Goal: Task Accomplishment & Management: Complete application form

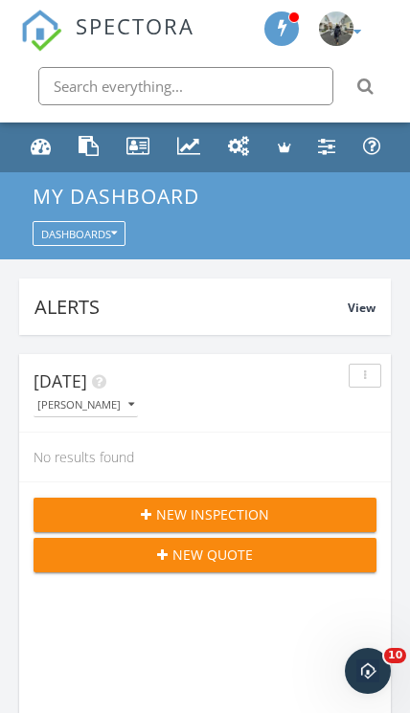
click at [345, 36] on img at bounding box center [336, 28] width 34 height 34
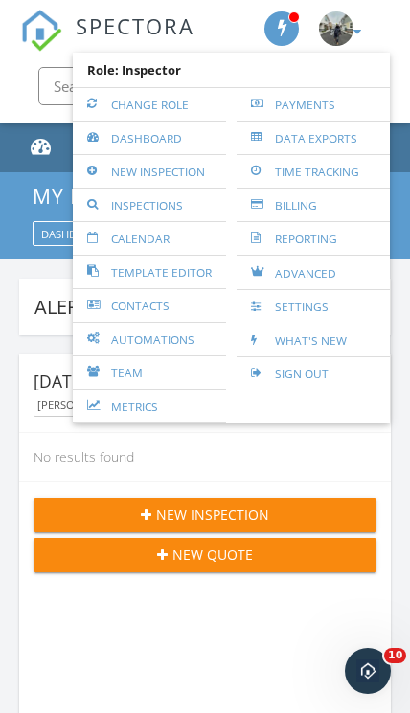
click at [403, 208] on div "My Dashboard Dashboards" at bounding box center [205, 215] width 410 height 87
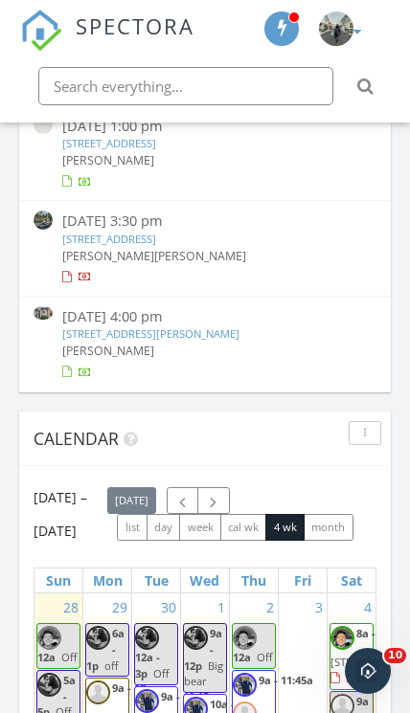
scroll to position [1956, 0]
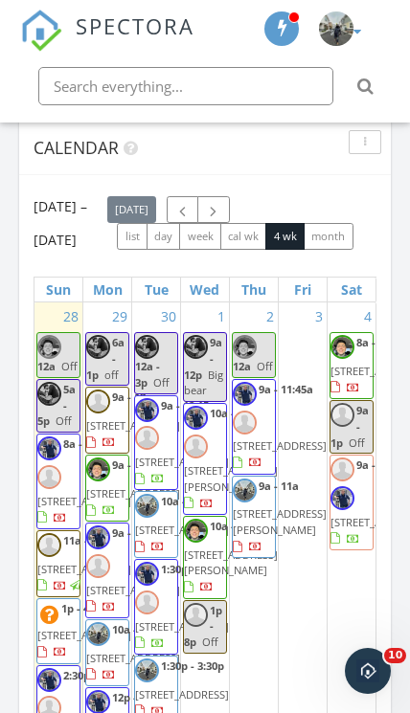
click at [190, 212] on span "button" at bounding box center [182, 210] width 16 height 16
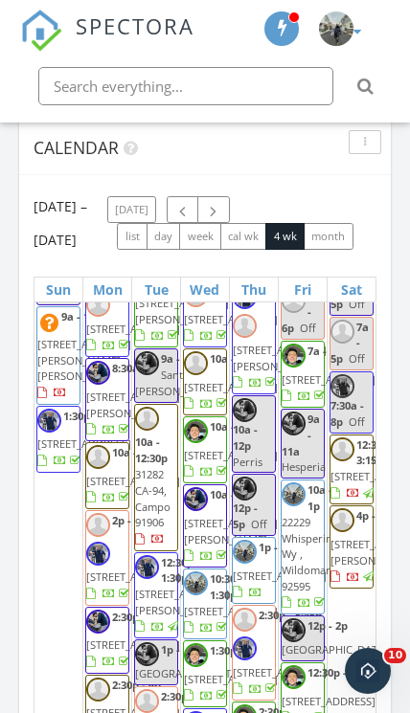
scroll to position [4445, 0]
click at [392, 563] on div "Today Mike Ortiz No results found New Inspection New Quote Map 1 1 2 3 1 2 3 + …" at bounding box center [205, 15] width 410 height 3273
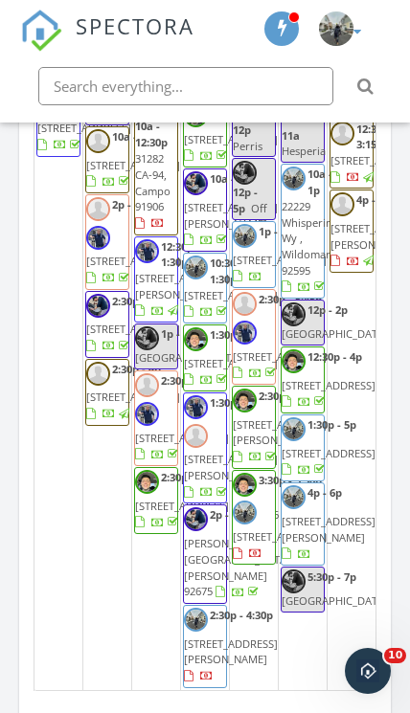
scroll to position [4050, 0]
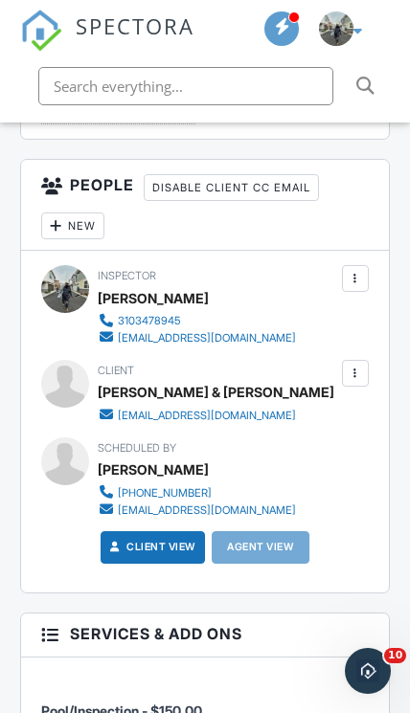
scroll to position [2371, 0]
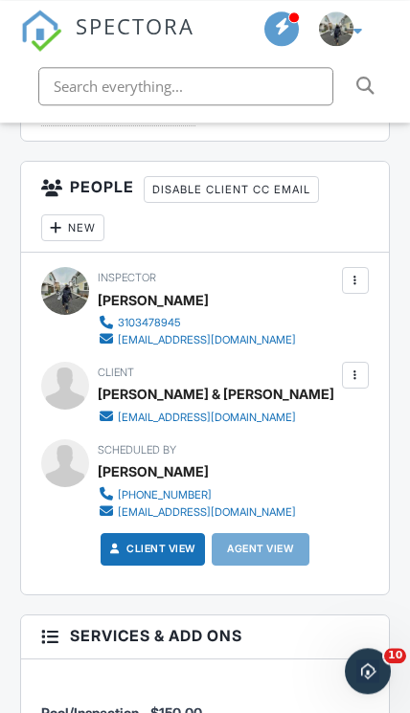
click at [367, 362] on div at bounding box center [355, 375] width 27 height 27
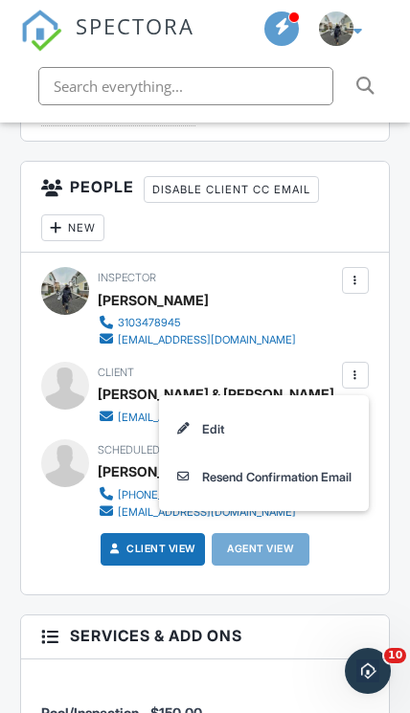
click at [349, 416] on li "Edit" at bounding box center [263, 429] width 190 height 48
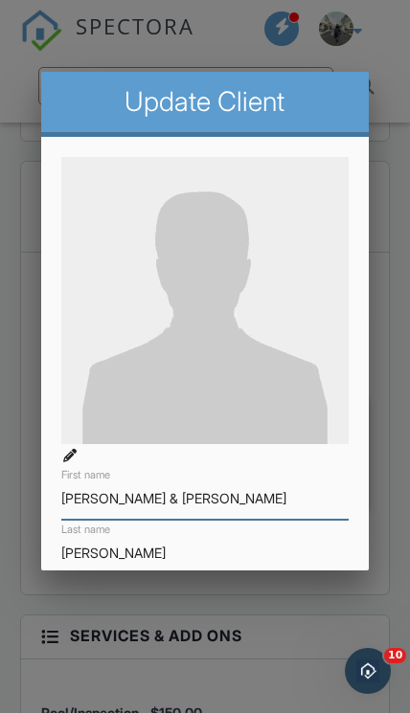
click at [292, 516] on input "Bryan & Jennifer" at bounding box center [204, 499] width 287 height 41
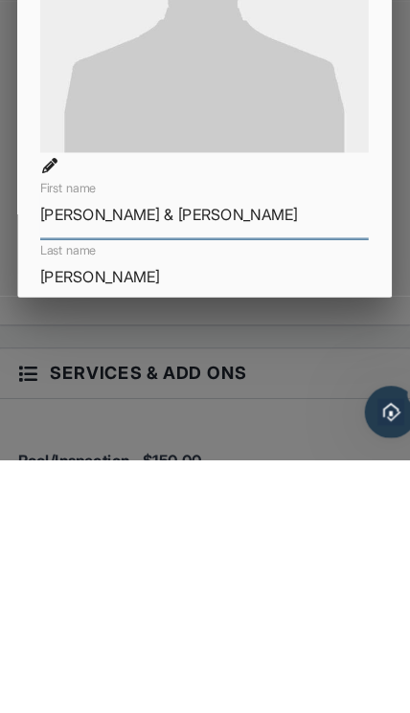
click at [61, 479] on input "Bryan & Jennifer" at bounding box center [204, 499] width 287 height 41
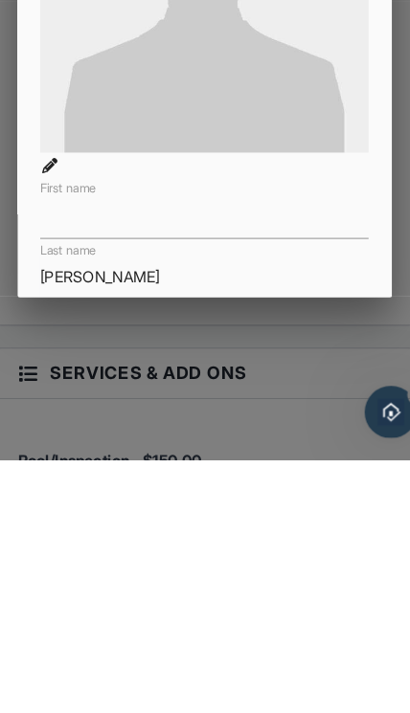
click at [61, 533] on input "Diaz" at bounding box center [204, 553] width 287 height 41
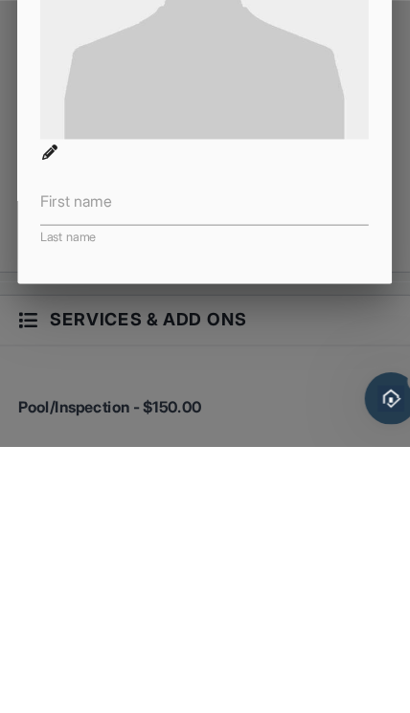
click at [61, 489] on label "First name" at bounding box center [92, 498] width 63 height 19
click at [61, 479] on input "First name" at bounding box center [204, 499] width 287 height 41
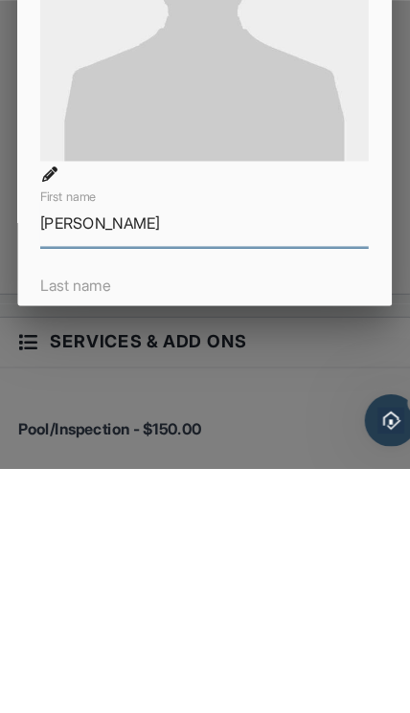
type input "[PERSON_NAME]"
click at [61, 544] on label "Last name" at bounding box center [92, 553] width 62 height 19
click at [61, 533] on input "Last name" at bounding box center [204, 553] width 287 height 41
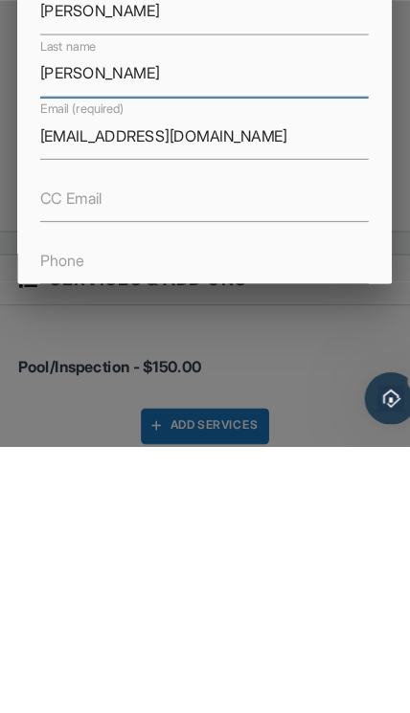
scroll to position [192, 0]
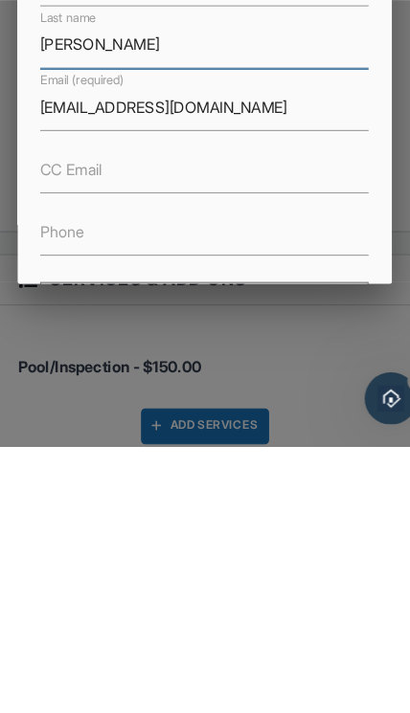
type input "[PERSON_NAME]"
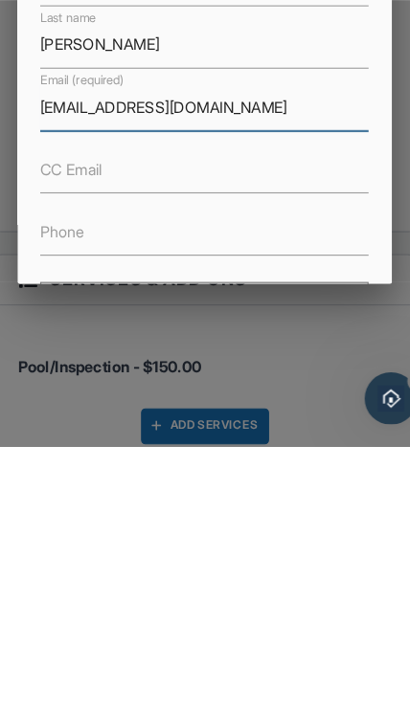
click at [61, 395] on input "[EMAIL_ADDRESS][DOMAIN_NAME]" at bounding box center [204, 415] width 287 height 41
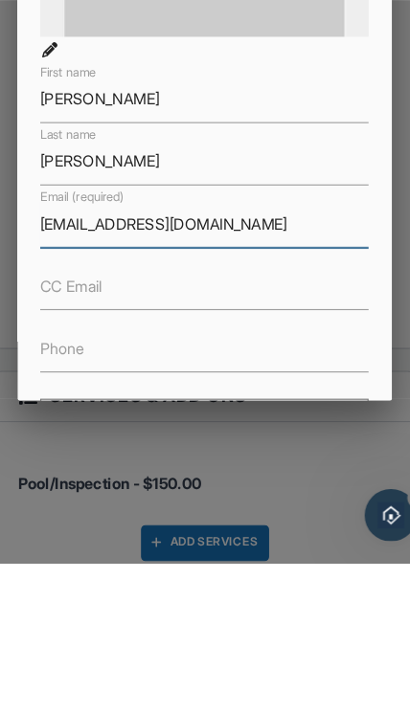
click at [69, 395] on input "[EMAIL_ADDRESS][DOMAIN_NAME]" at bounding box center [204, 415] width 287 height 41
click at [61, 395] on input "[EMAIL_ADDRESS][DOMAIN_NAME]" at bounding box center [204, 415] width 287 height 41
click at [61, 395] on input "Email (required)" at bounding box center [204, 415] width 287 height 41
paste input "[EMAIL_ADDRESS][DOMAIN_NAME]"
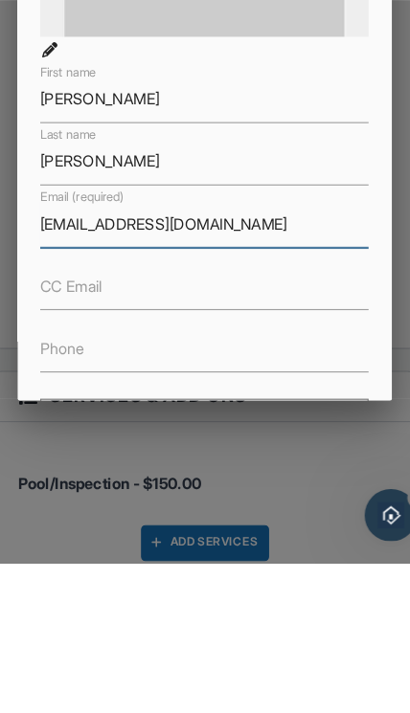
type input "[EMAIL_ADDRESS][DOMAIN_NAME]"
click at [61, 460] on label "CC Email" at bounding box center [88, 469] width 55 height 19
click at [61, 450] on input "CC Email" at bounding box center [204, 470] width 287 height 41
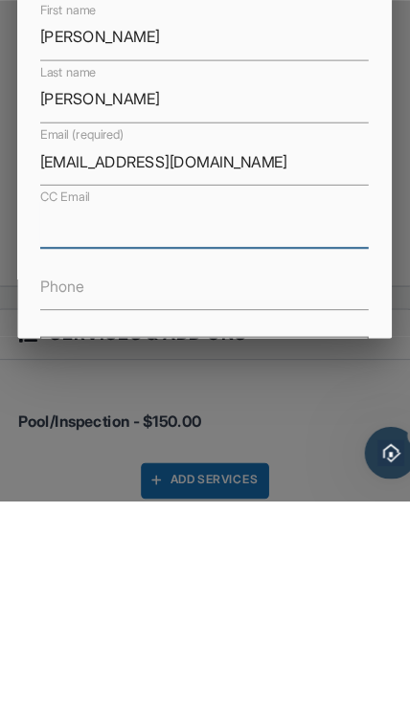
scroll to position [2695, 0]
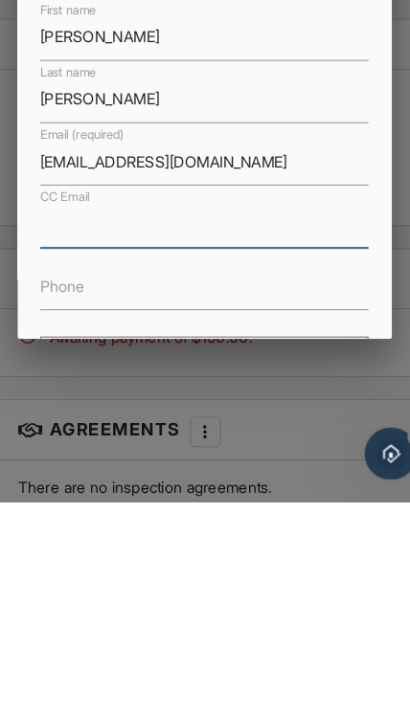
click at [61, 450] on input "CC Email" at bounding box center [204, 470] width 287 height 41
paste input "[EMAIL_ADDRESS][DOMAIN_NAME]"
type input "[EMAIL_ADDRESS][DOMAIN_NAME]"
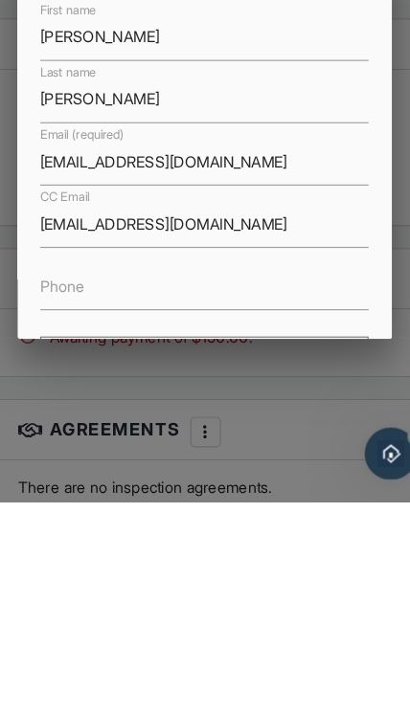
scroll to position [2949, 0]
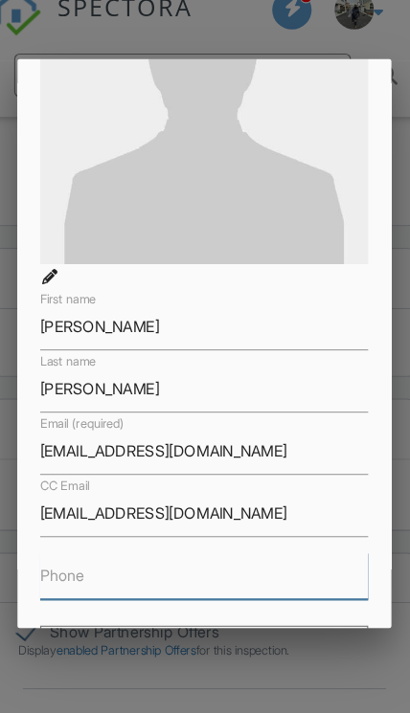
click at [241, 507] on input "Phone" at bounding box center [204, 524] width 287 height 41
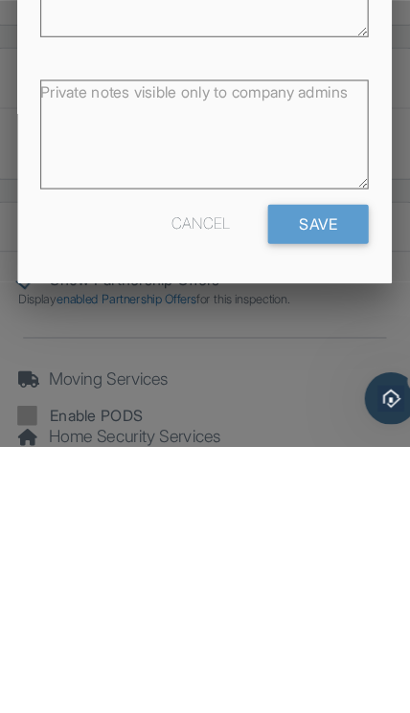
scroll to position [502, 0]
click at [272, 502] on input "Save" at bounding box center [304, 519] width 88 height 34
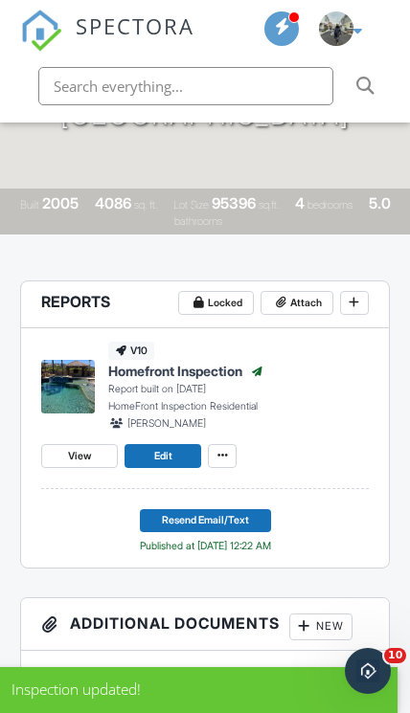
click at [271, 518] on button "Resend Email/Text" at bounding box center [205, 521] width 131 height 24
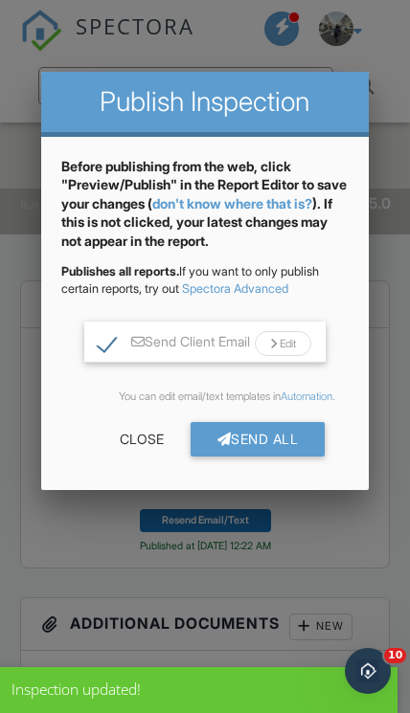
click at [319, 438] on div "Send All" at bounding box center [257, 439] width 135 height 34
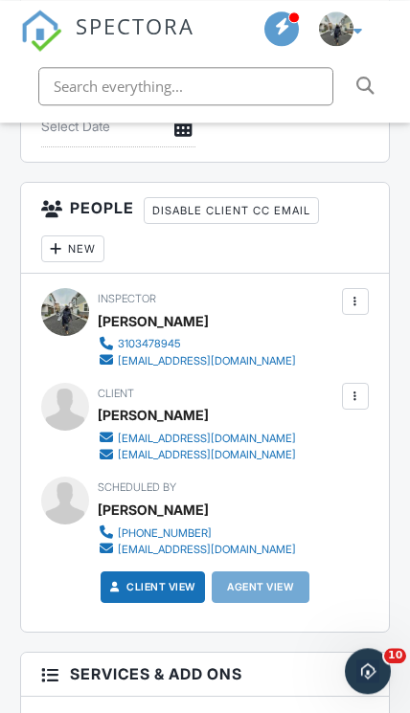
scroll to position [2334, 0]
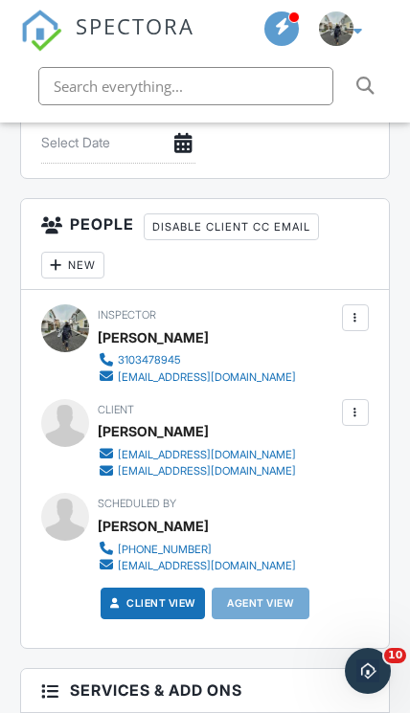
click at [59, 257] on div at bounding box center [56, 265] width 17 height 17
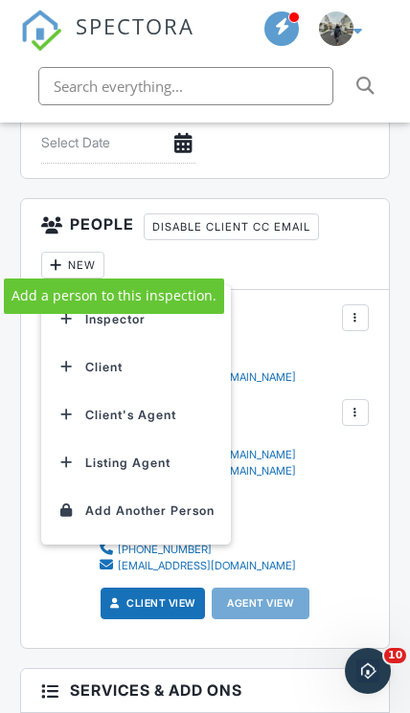
click at [78, 400] on li "Client's Agent" at bounding box center [136, 415] width 169 height 48
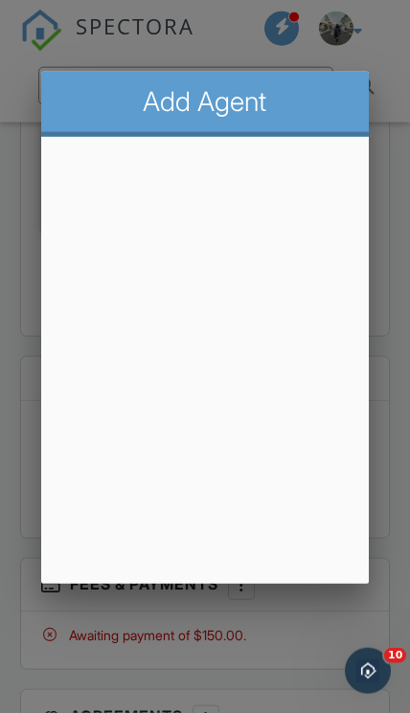
scroll to position [2646, 0]
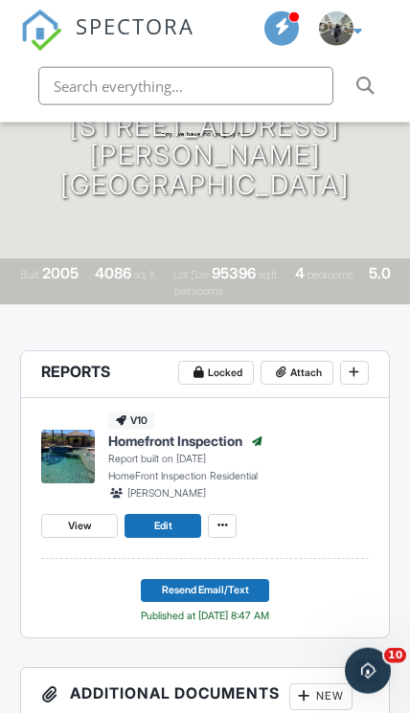
scroll to position [292, 0]
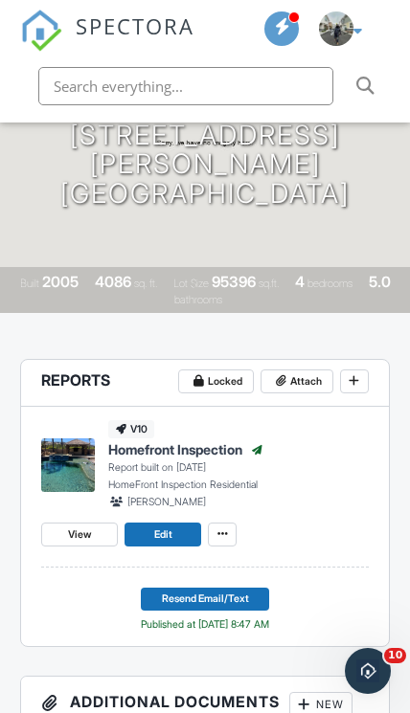
click at [260, 593] on button "Resend Email/Text" at bounding box center [205, 600] width 128 height 24
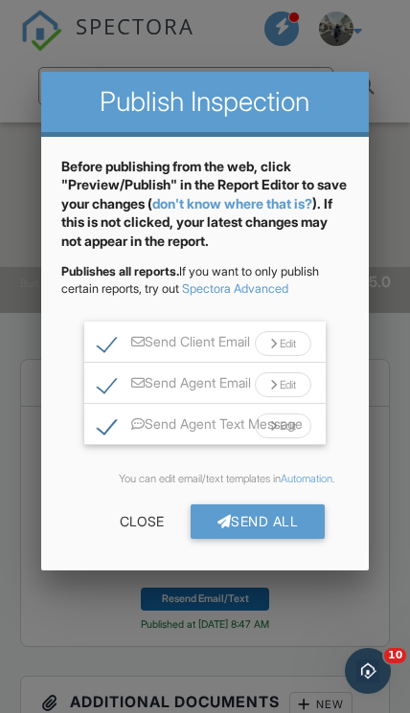
click at [289, 517] on div "Send All" at bounding box center [257, 521] width 135 height 34
